Goal: Transaction & Acquisition: Subscribe to service/newsletter

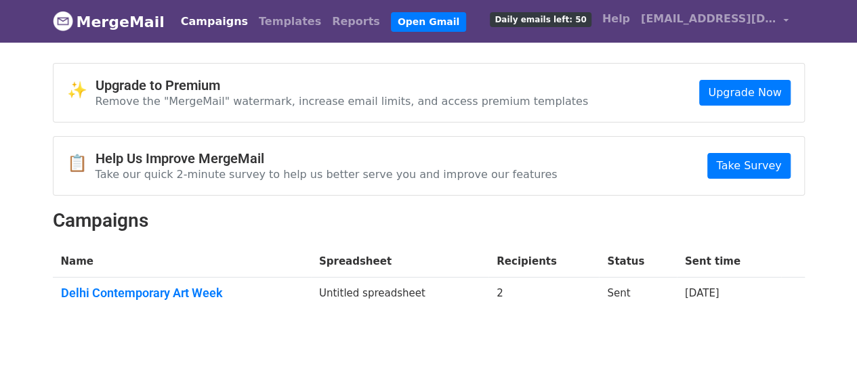
click at [752, 73] on div "✨ Upgrade to Premium Remove the "MergeMail" watermark, increase email limits, a…" at bounding box center [429, 93] width 751 height 58
click at [327, 22] on link "Reports" at bounding box center [356, 21] width 59 height 27
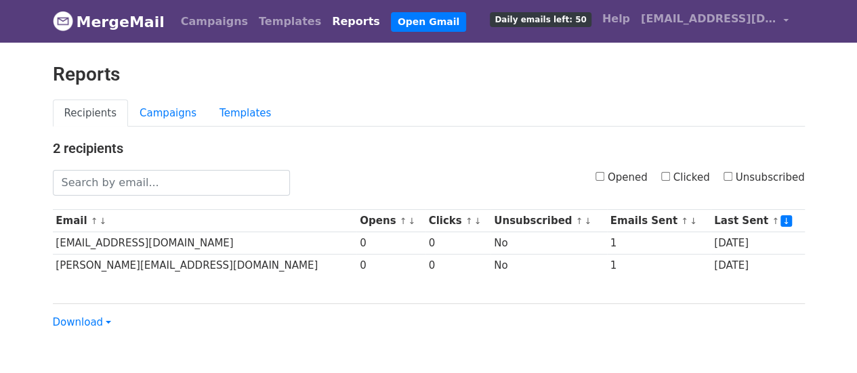
click at [574, 20] on span "Daily emails left: 50" at bounding box center [540, 19] width 101 height 15
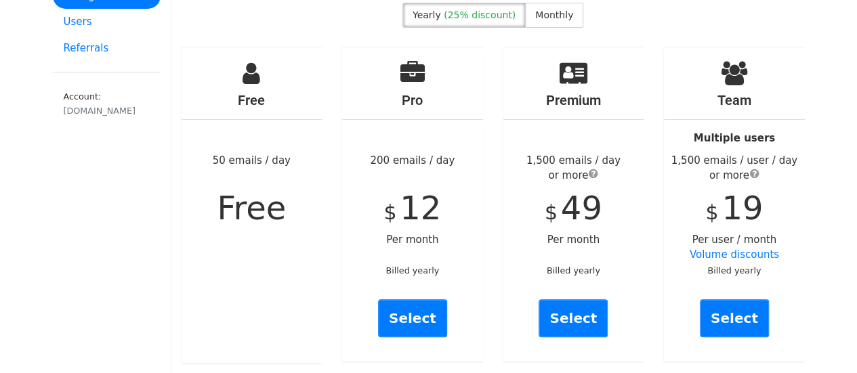
scroll to position [118, 0]
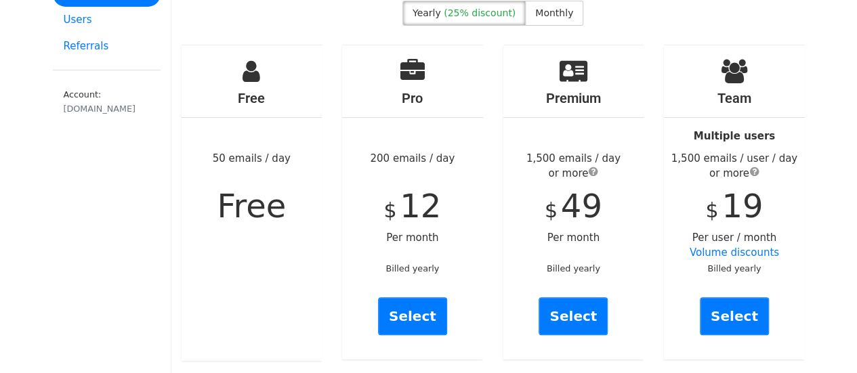
click at [245, 165] on div "Free 50 emails / day Free" at bounding box center [252, 203] width 141 height 316
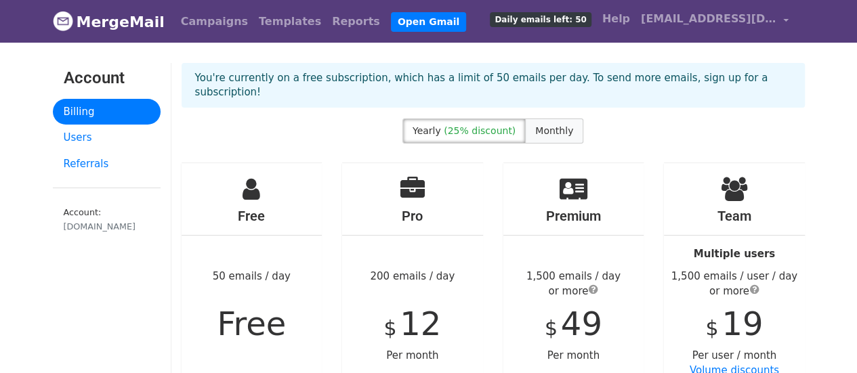
click at [552, 119] on label "Monthly" at bounding box center [554, 131] width 58 height 25
click at [489, 125] on span "(25% discount)" at bounding box center [480, 130] width 72 height 11
click at [209, 16] on link "Campaigns" at bounding box center [215, 21] width 78 height 27
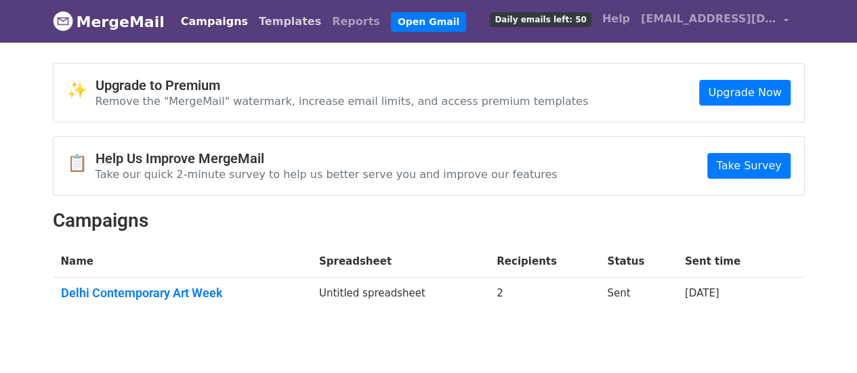
click at [267, 18] on link "Templates" at bounding box center [289, 21] width 73 height 27
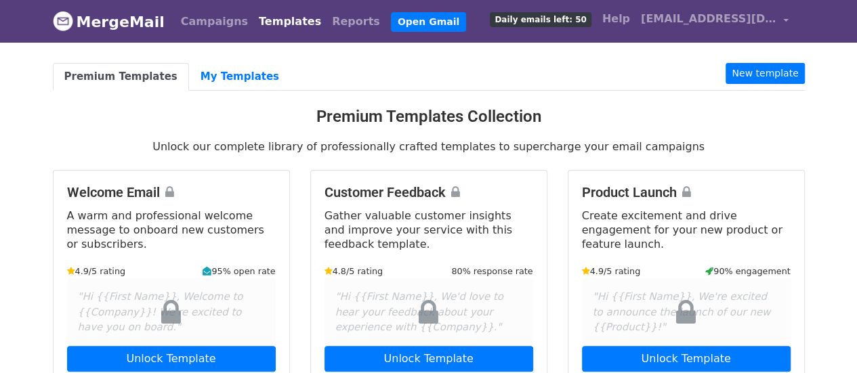
click at [134, 19] on link "MergeMail" at bounding box center [109, 21] width 112 height 28
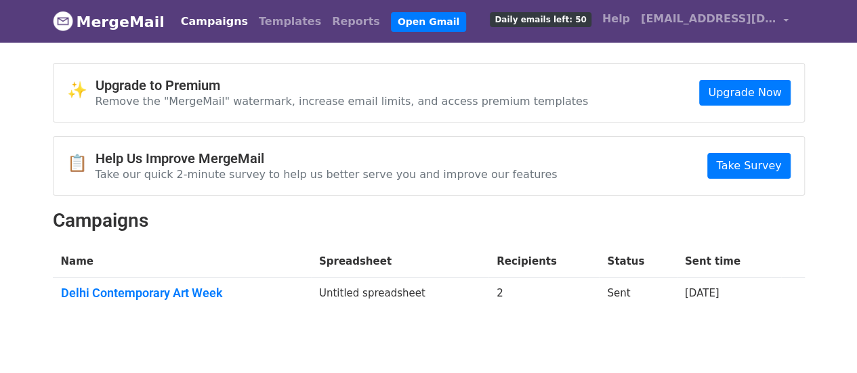
click at [65, 14] on img at bounding box center [63, 21] width 20 height 20
